Goal: Task Accomplishment & Management: Use online tool/utility

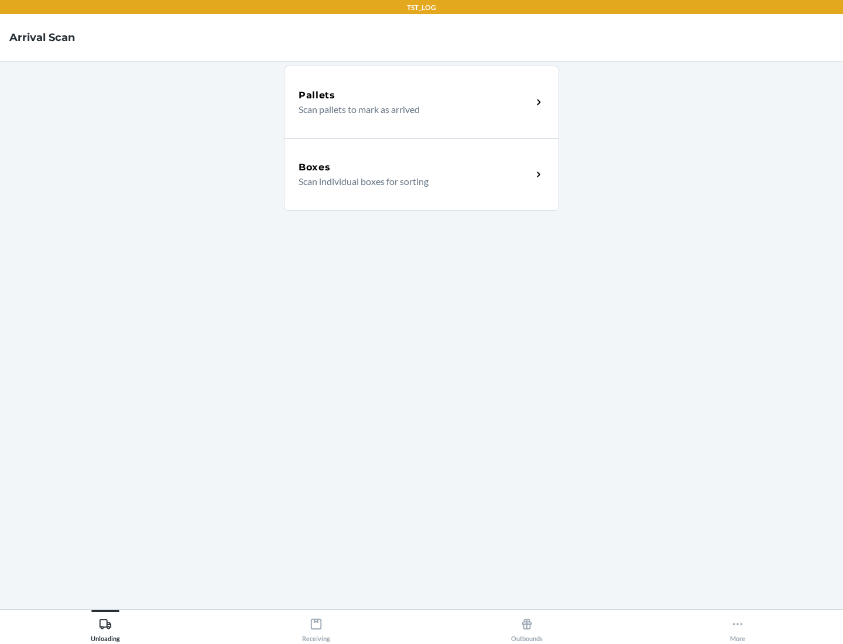
click at [415, 167] on div "Boxes" at bounding box center [414, 167] width 233 height 14
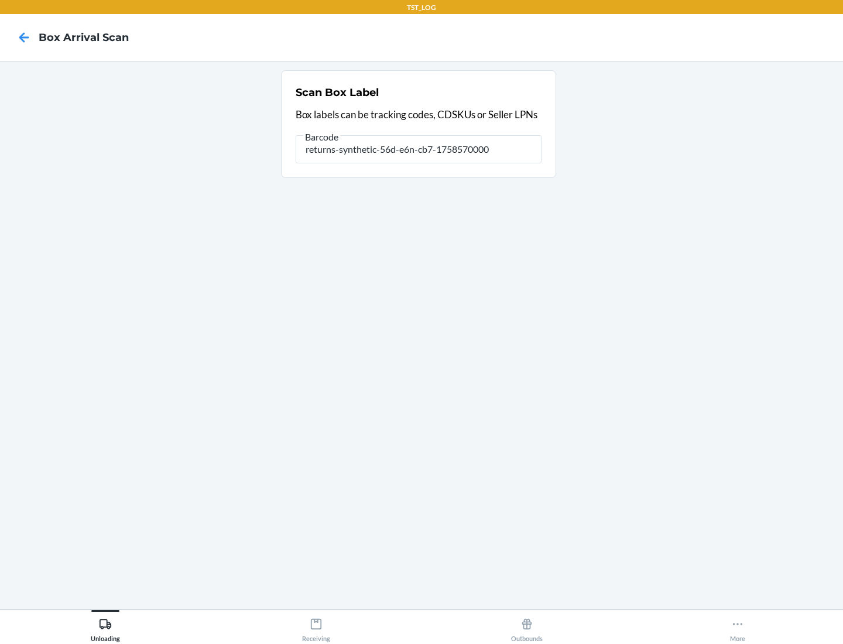
type input "returns-synthetic-56d-e6n-cb7-1758570000"
